Goal: Use online tool/utility: Utilize a website feature to perform a specific function

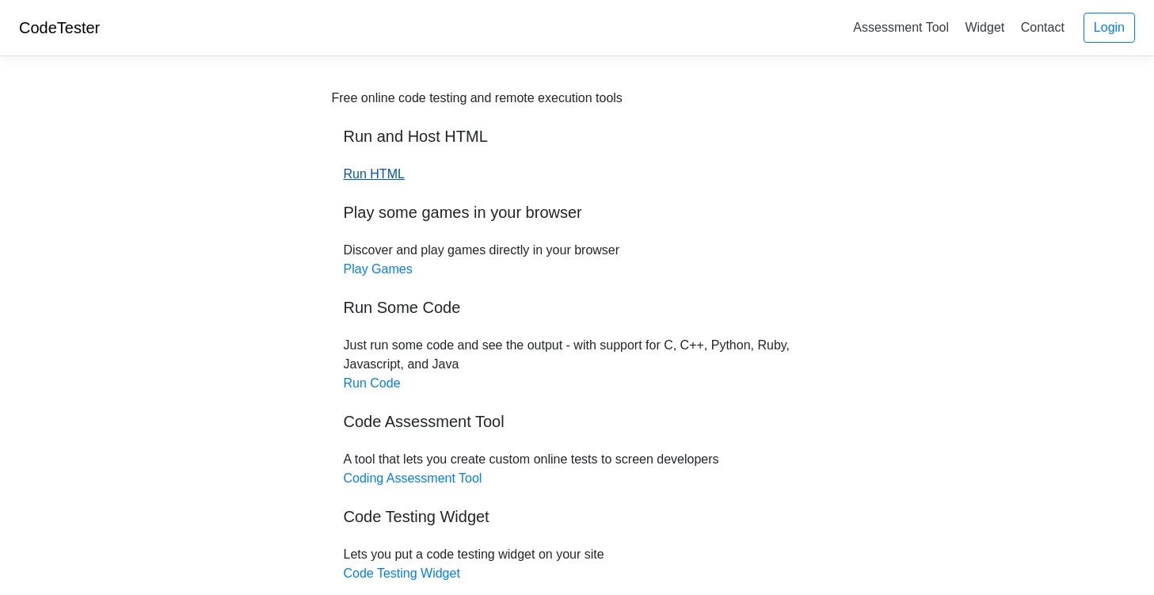
click at [392, 173] on link "Run HTML" at bounding box center [374, 173] width 61 height 13
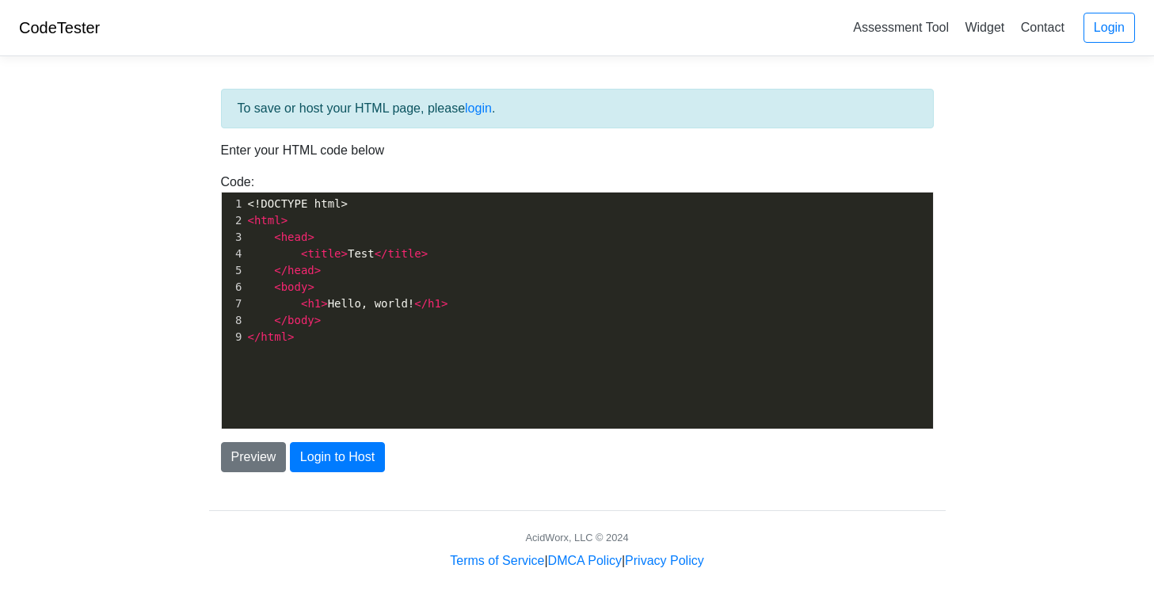
click at [529, 372] on div "xxxxxxxxxx 1 <!DOCTYPE html> 2 < html > 3 < head > 4 < title > Test </ title > …" at bounding box center [589, 322] width 735 height 260
click at [529, 372] on div "x 1 <!DOCTYPE html> 2 < html > 3 < head > 4 < title > Test </ title > 5 </ head…" at bounding box center [589, 322] width 735 height 260
type textarea "<!DOCTYPE html> <html> <head> <title>Test</title> </head> <body> <h1>Hello, wor…"
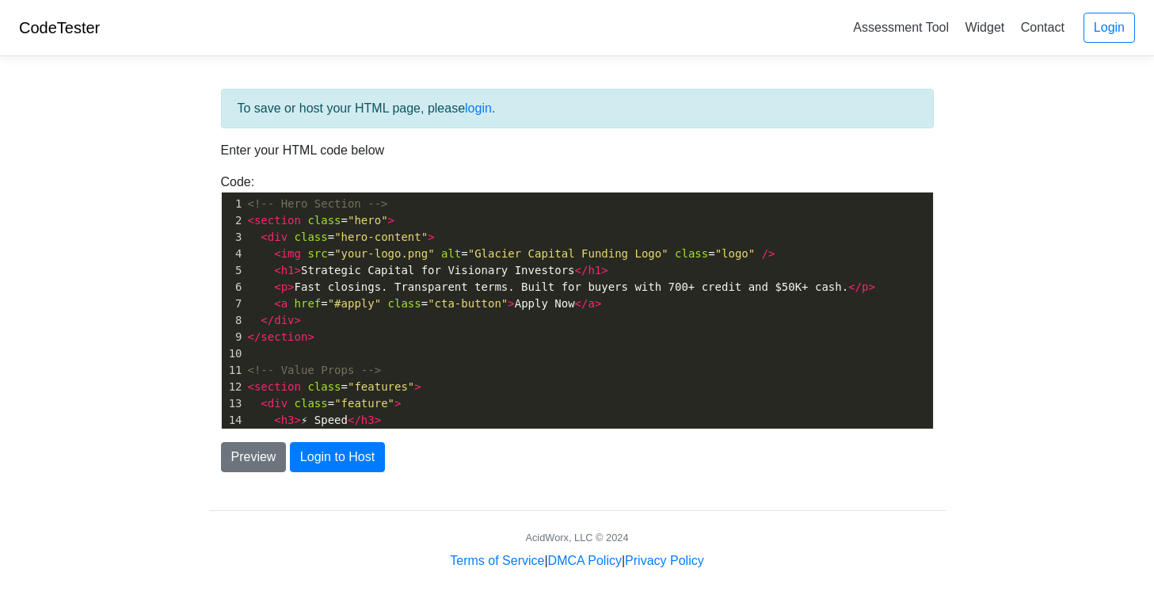
scroll to position [174, 0]
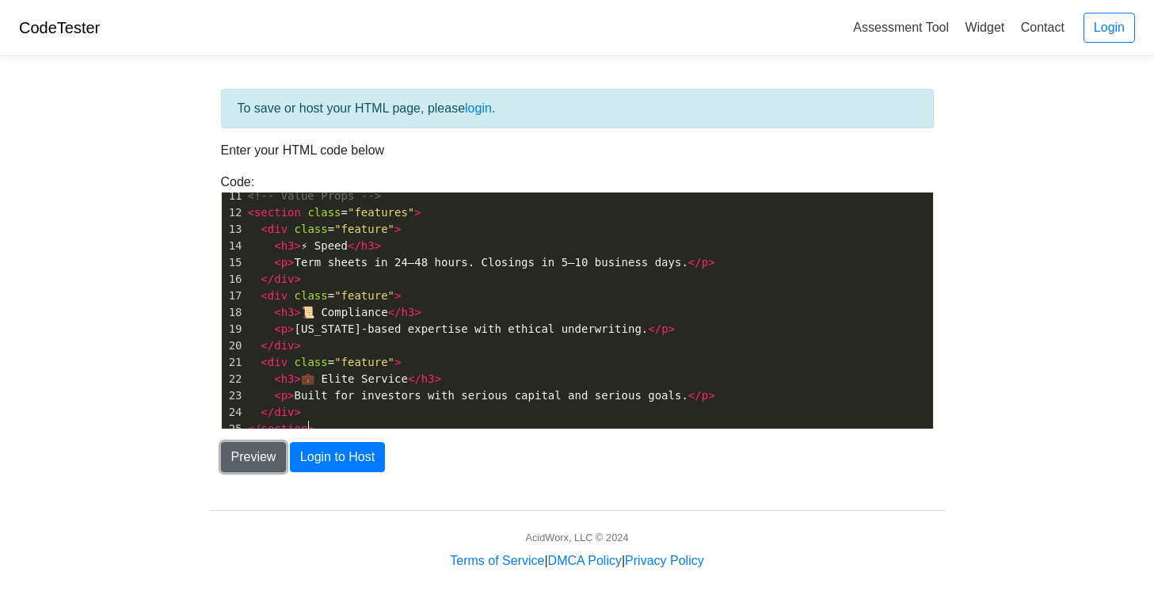
click at [242, 465] on button "Preview" at bounding box center [254, 457] width 66 height 30
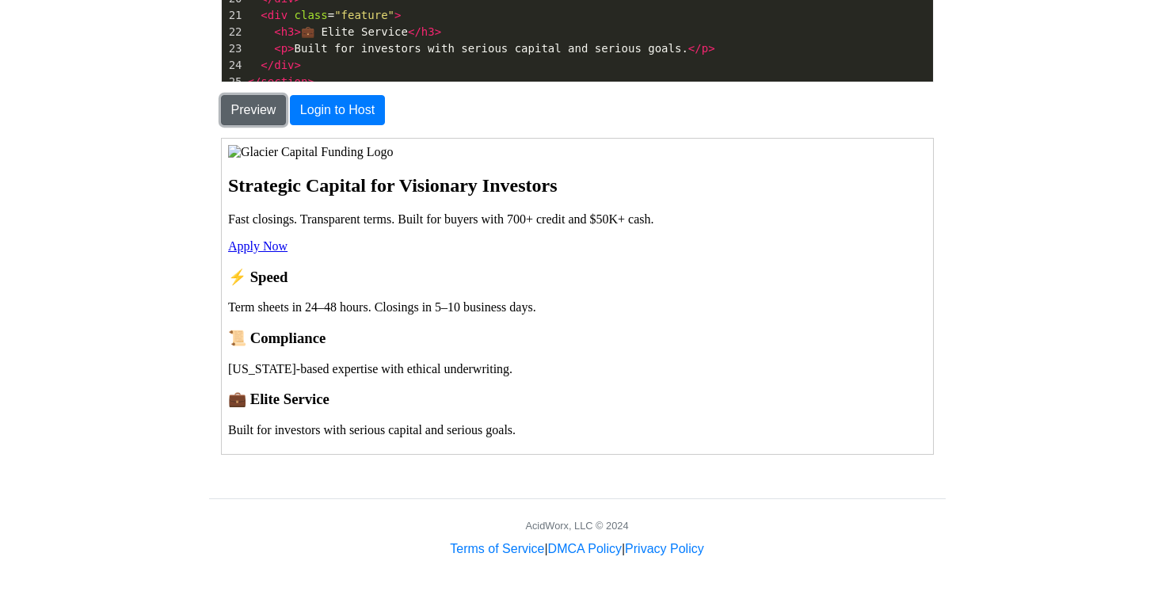
scroll to position [14, 0]
